Goal: Navigation & Orientation: Find specific page/section

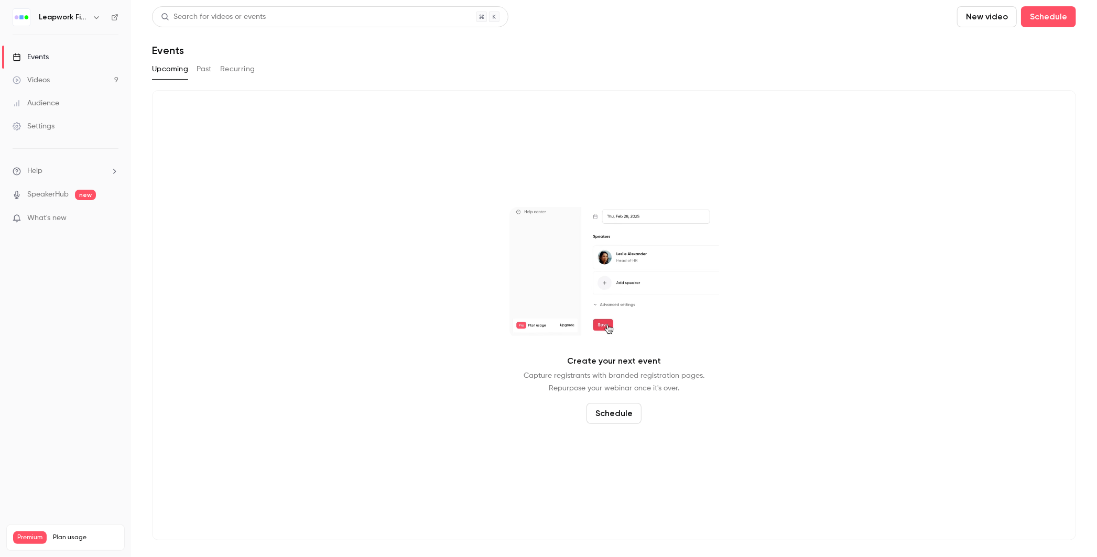
click at [96, 20] on icon "button" at bounding box center [96, 17] width 8 height 8
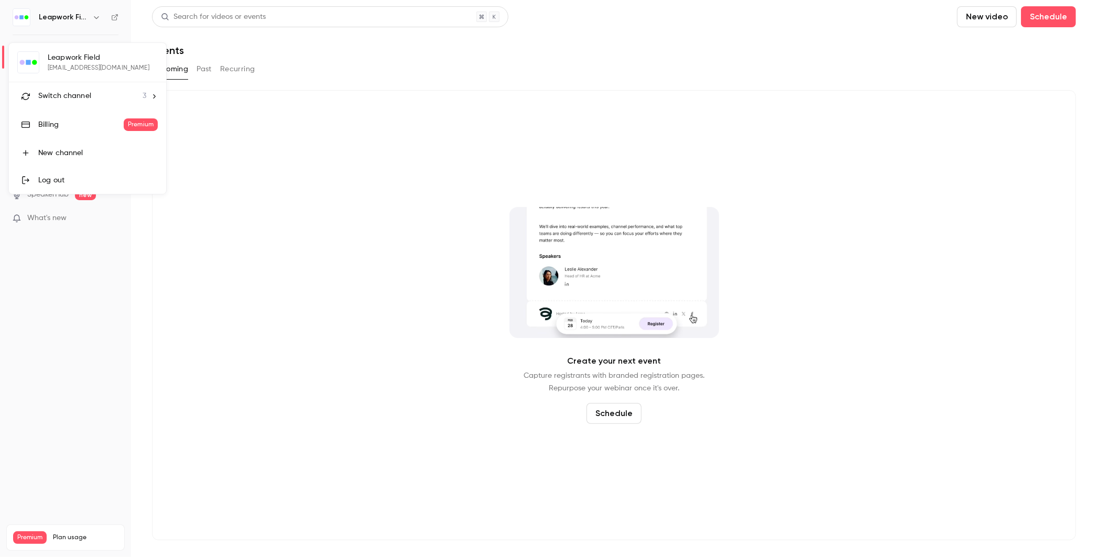
click at [80, 91] on span "Switch channel" at bounding box center [64, 96] width 53 height 11
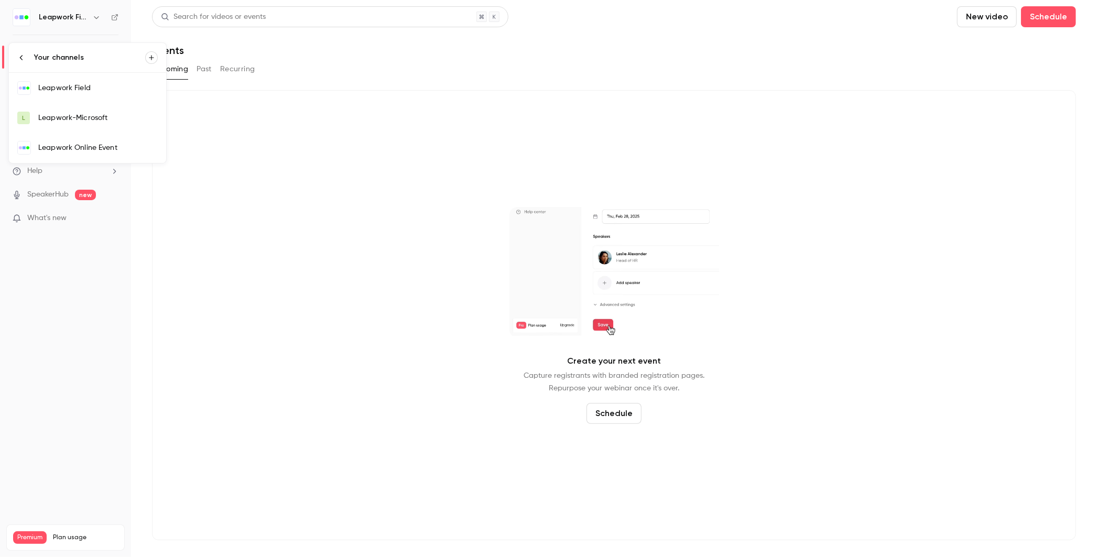
click at [269, 82] on div at bounding box center [548, 278] width 1097 height 557
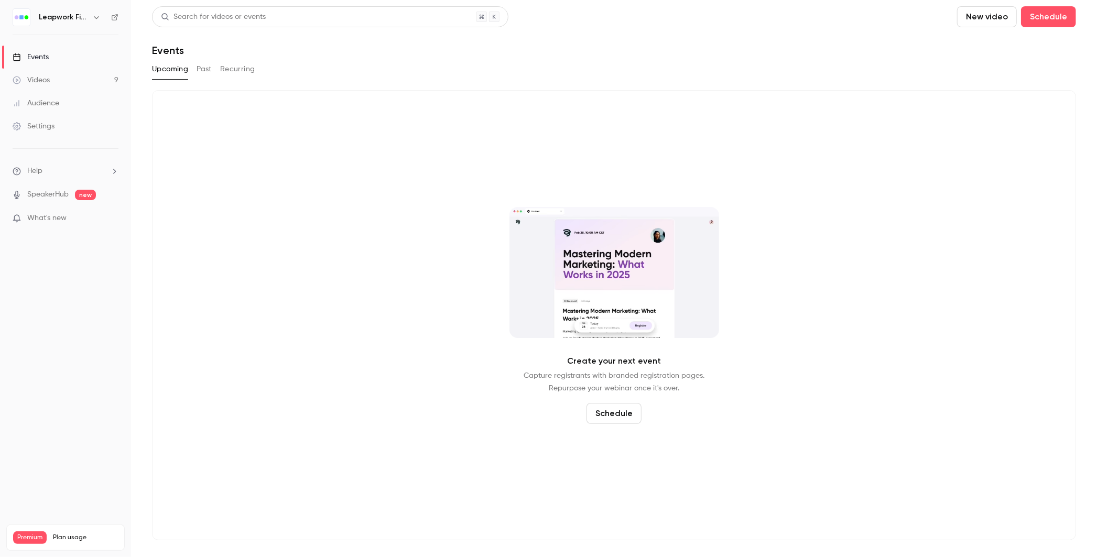
click at [96, 18] on icon "button" at bounding box center [96, 17] width 5 height 3
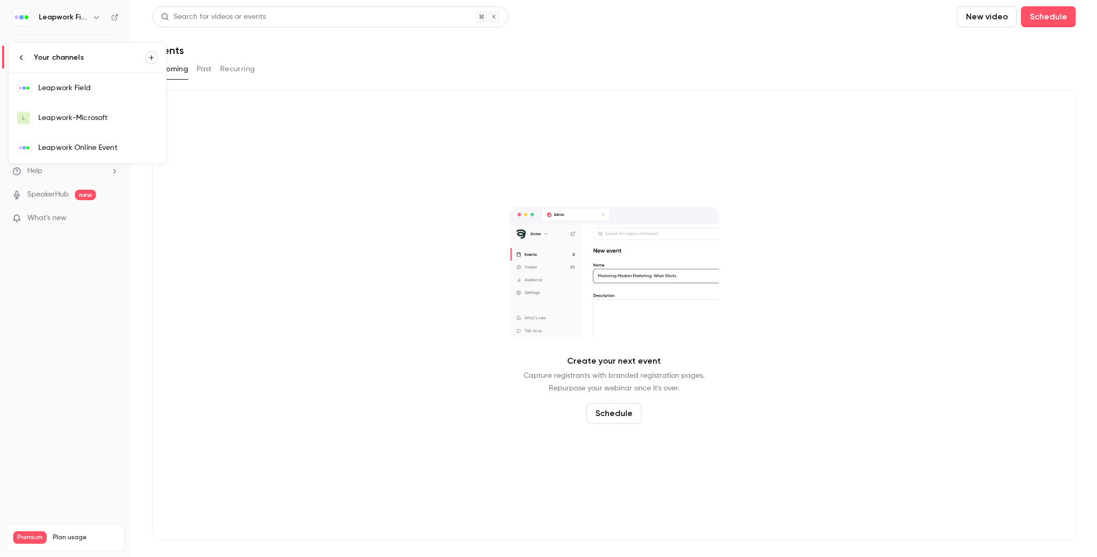
click at [82, 148] on div "Leapwork Online Event" at bounding box center [97, 148] width 119 height 10
